Goal: Task Accomplishment & Management: Complete application form

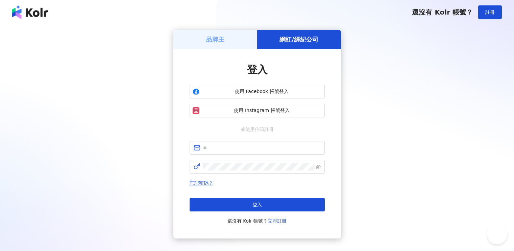
click at [270, 94] on span "使用 Facebook 帳號登入" at bounding box center [262, 91] width 120 height 7
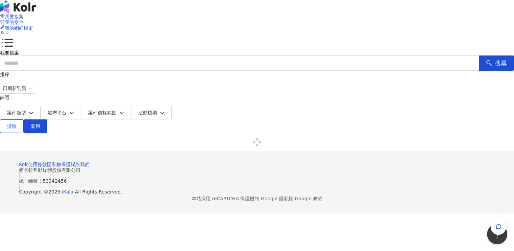
click at [24, 20] on span "我的案件" at bounding box center [14, 22] width 19 height 5
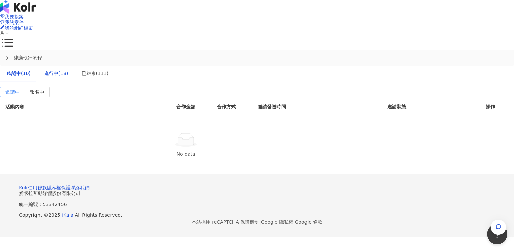
click at [68, 70] on div "進行中(18)" at bounding box center [56, 73] width 24 height 7
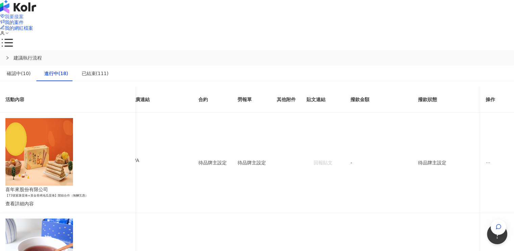
click at [24, 14] on span "我要接案" at bounding box center [14, 16] width 19 height 5
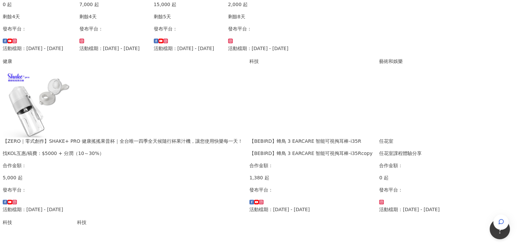
scroll to position [237, 0]
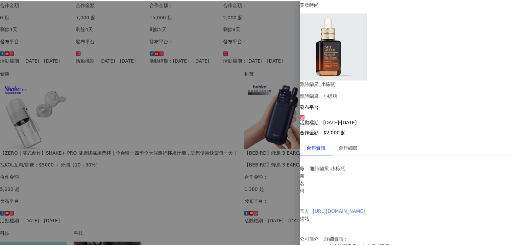
scroll to position [0, 0]
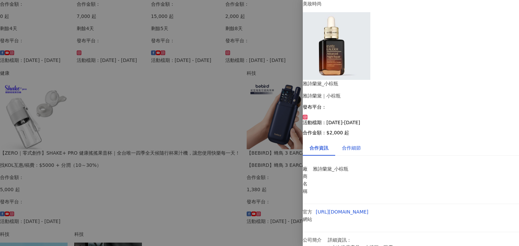
click at [361, 144] on div "合作細節" at bounding box center [351, 147] width 19 height 7
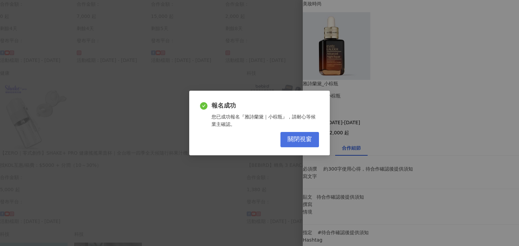
click at [297, 137] on span "關閉視窗" at bounding box center [300, 139] width 24 height 7
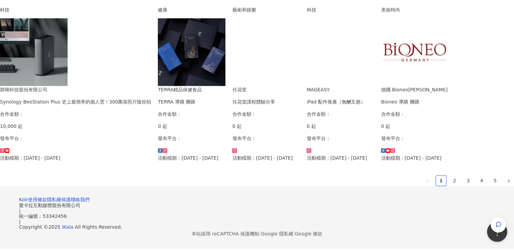
scroll to position [406, 0]
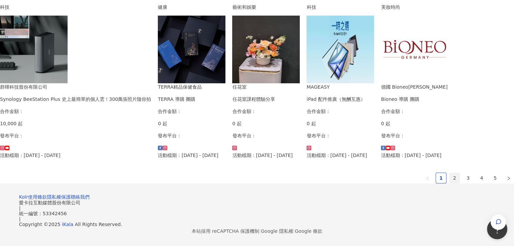
click at [449, 183] on link "2" at bounding box center [454, 178] width 10 height 10
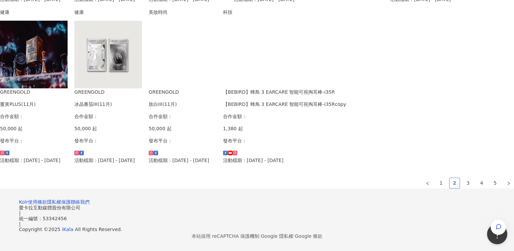
scroll to position [462, 0]
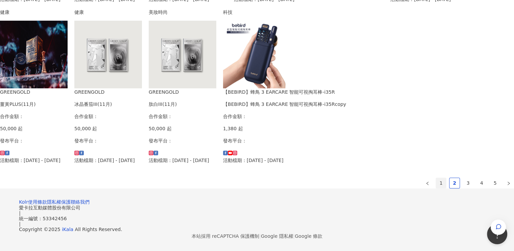
click at [436, 178] on link "1" at bounding box center [441, 183] width 10 height 10
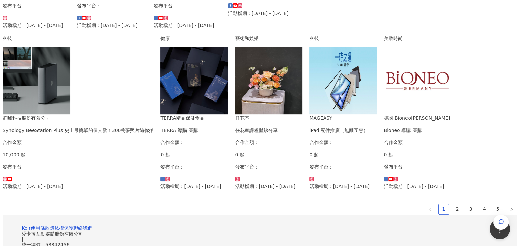
scroll to position [222, 0]
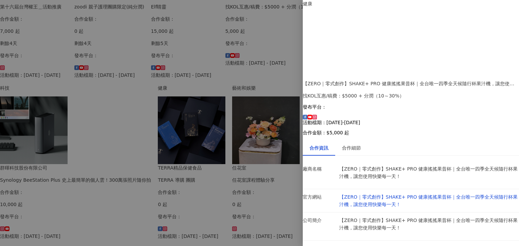
scroll to position [11, 0]
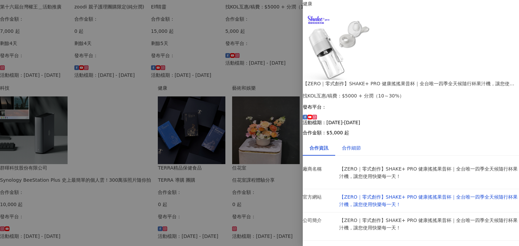
click at [361, 144] on div "合作細節" at bounding box center [351, 147] width 19 height 7
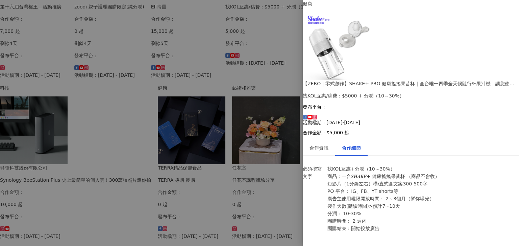
scroll to position [241, 0]
click at [169, 10] on div at bounding box center [259, 123] width 519 height 246
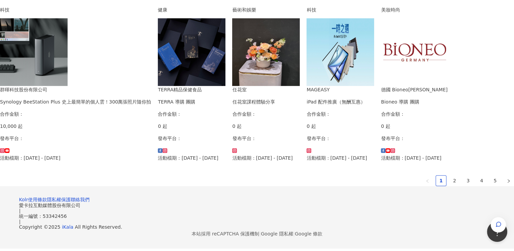
scroll to position [458, 0]
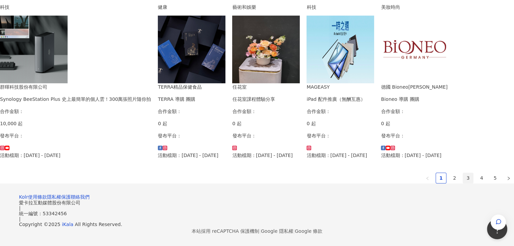
click at [463, 173] on link "3" at bounding box center [468, 178] width 10 height 10
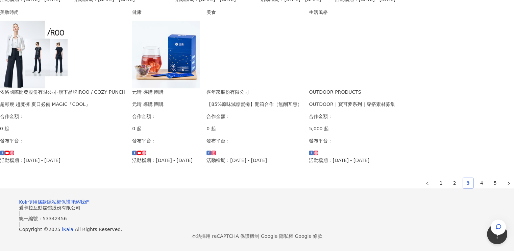
scroll to position [406, 0]
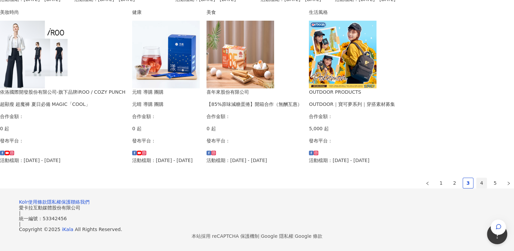
click at [476, 188] on link "4" at bounding box center [481, 183] width 10 height 10
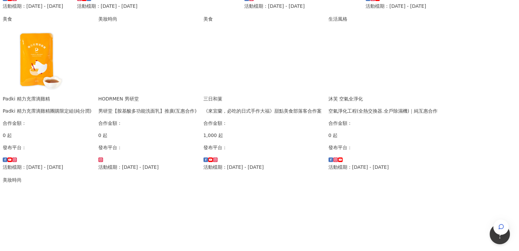
scroll to position [372, 0]
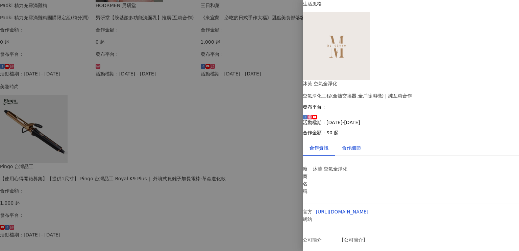
click at [361, 144] on div "合作細節" at bounding box center [351, 147] width 19 height 7
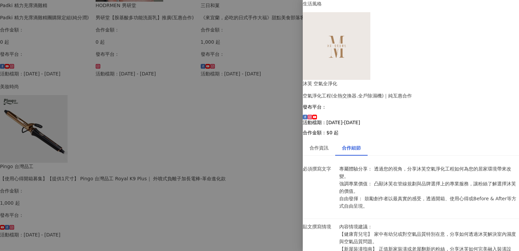
scroll to position [101, 0]
click at [239, 8] on div at bounding box center [259, 125] width 519 height 251
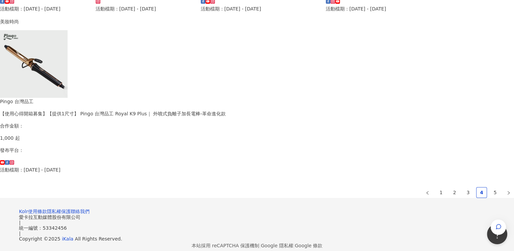
scroll to position [470, 0]
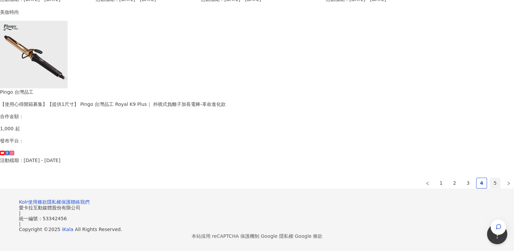
click at [490, 178] on link "5" at bounding box center [495, 183] width 10 height 10
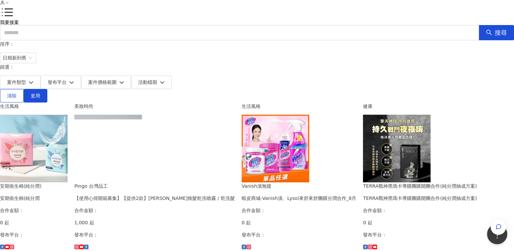
scroll to position [0, 0]
